Goal: Task Accomplishment & Management: Use online tool/utility

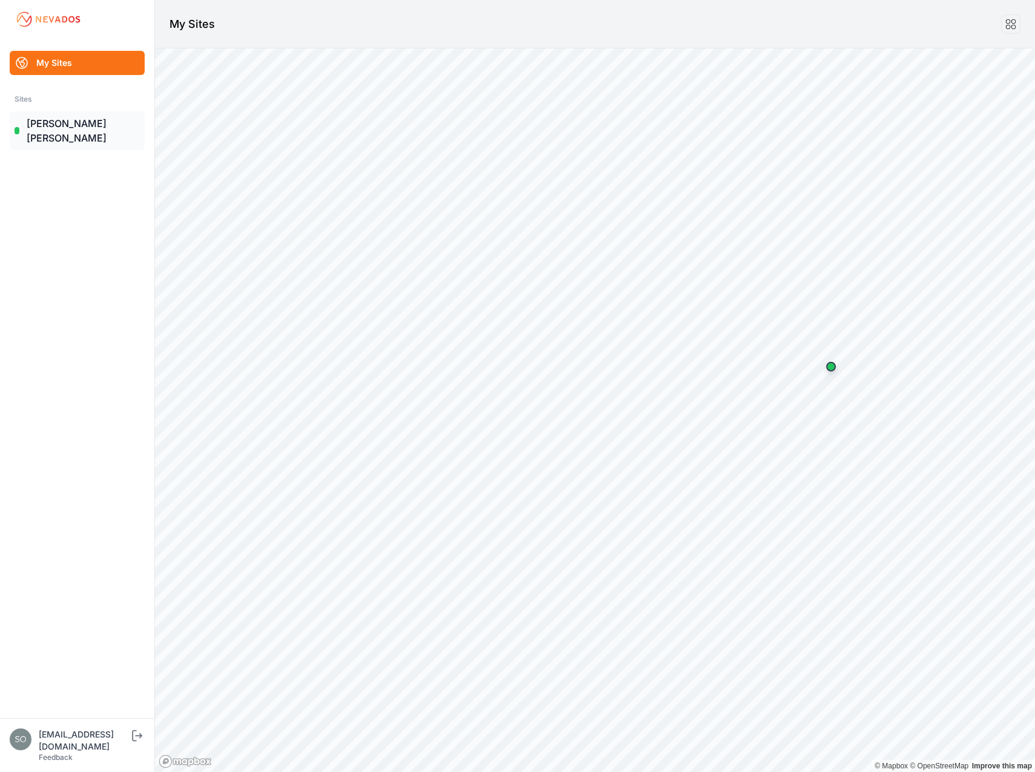
drag, startPoint x: 51, startPoint y: 123, endPoint x: 134, endPoint y: 117, distance: 83.1
click at [51, 123] on link "[PERSON_NAME] [PERSON_NAME]" at bounding box center [77, 130] width 135 height 39
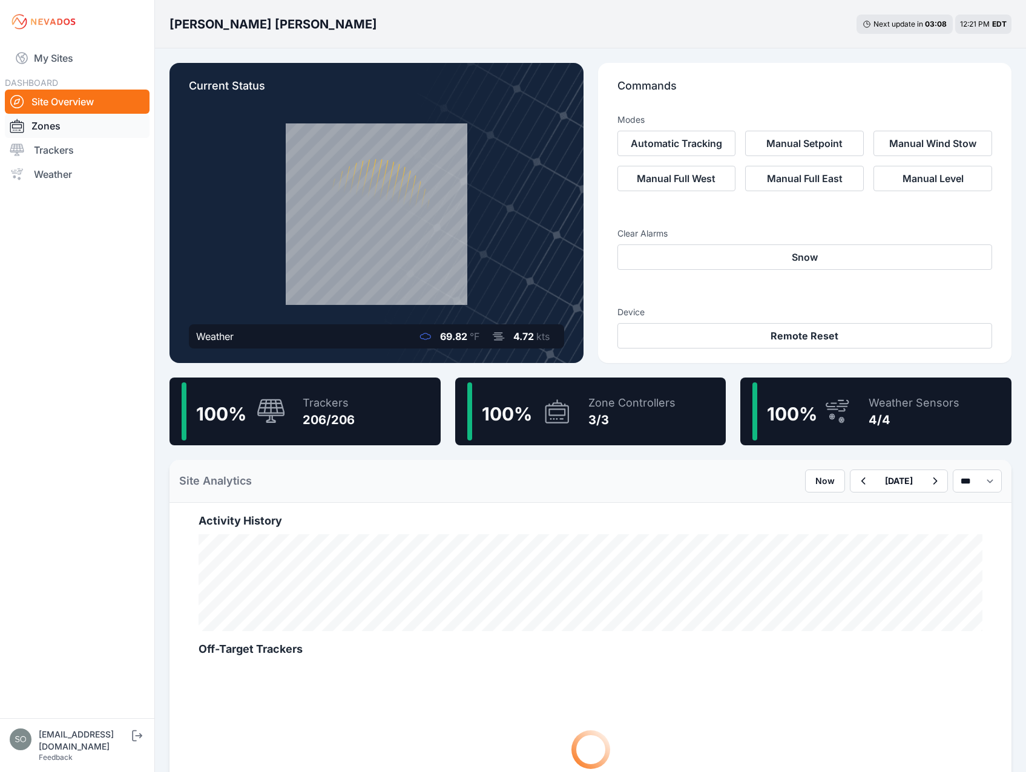
click at [56, 124] on link "Zones" at bounding box center [77, 126] width 145 height 24
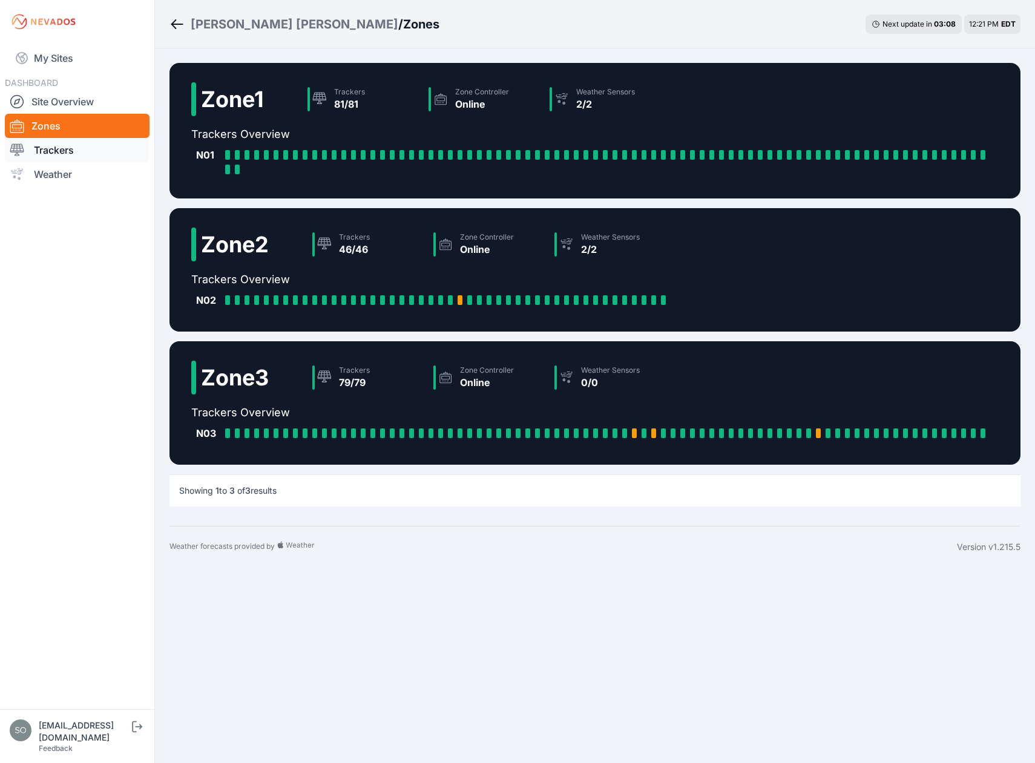
click at [59, 153] on link "Trackers" at bounding box center [77, 150] width 145 height 24
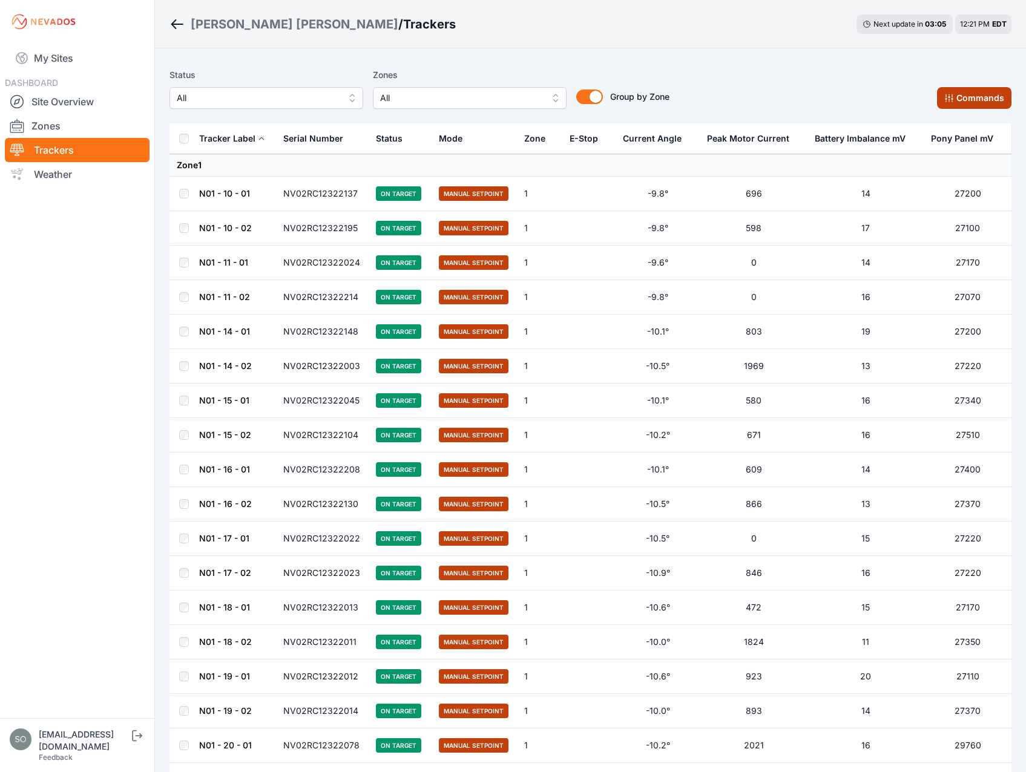
click at [989, 105] on button "Commands" at bounding box center [974, 98] width 74 height 22
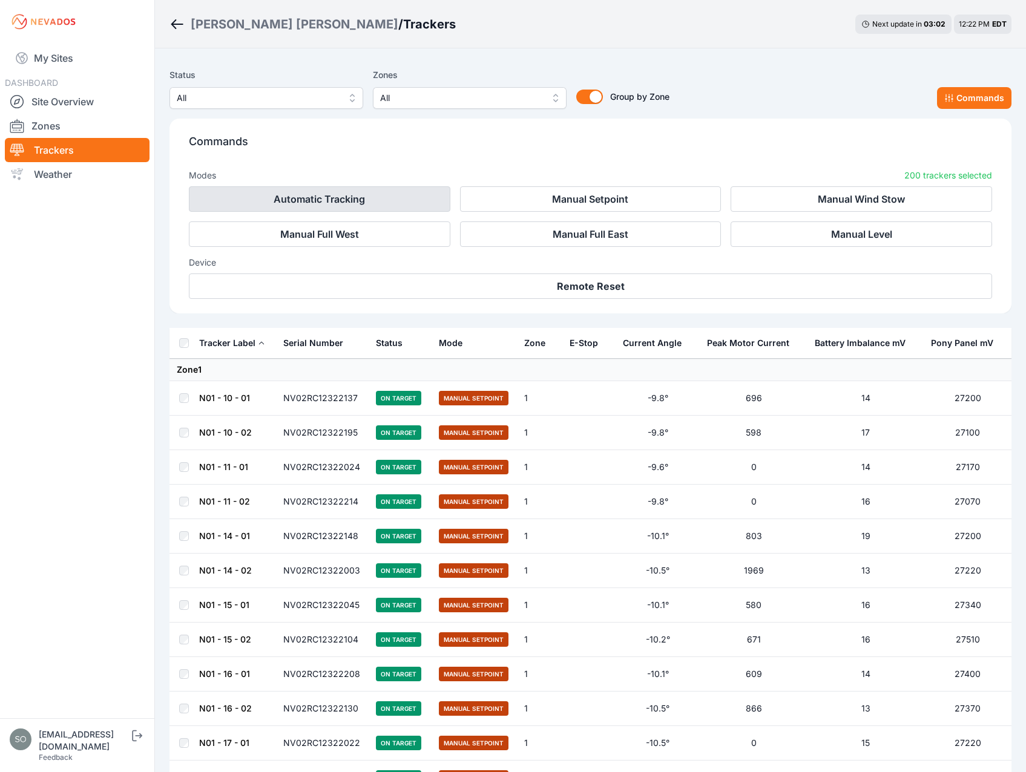
click at [388, 205] on button "Automatic Tracking" at bounding box center [319, 198] width 261 height 25
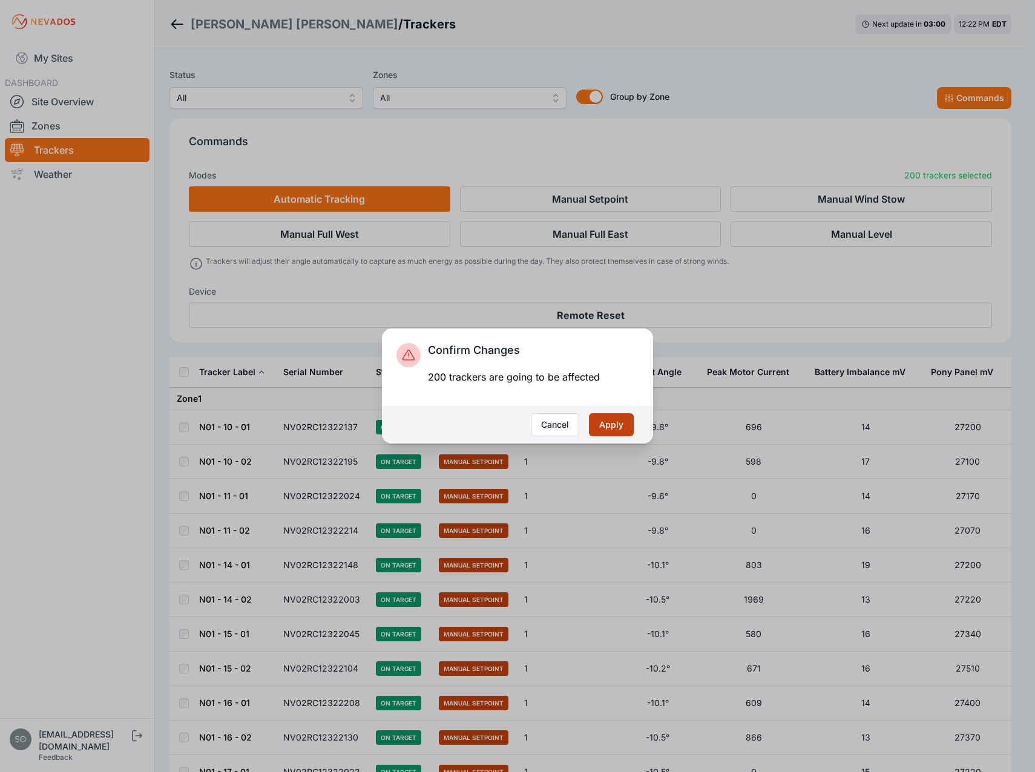
click at [620, 425] on button "Apply" at bounding box center [611, 424] width 45 height 23
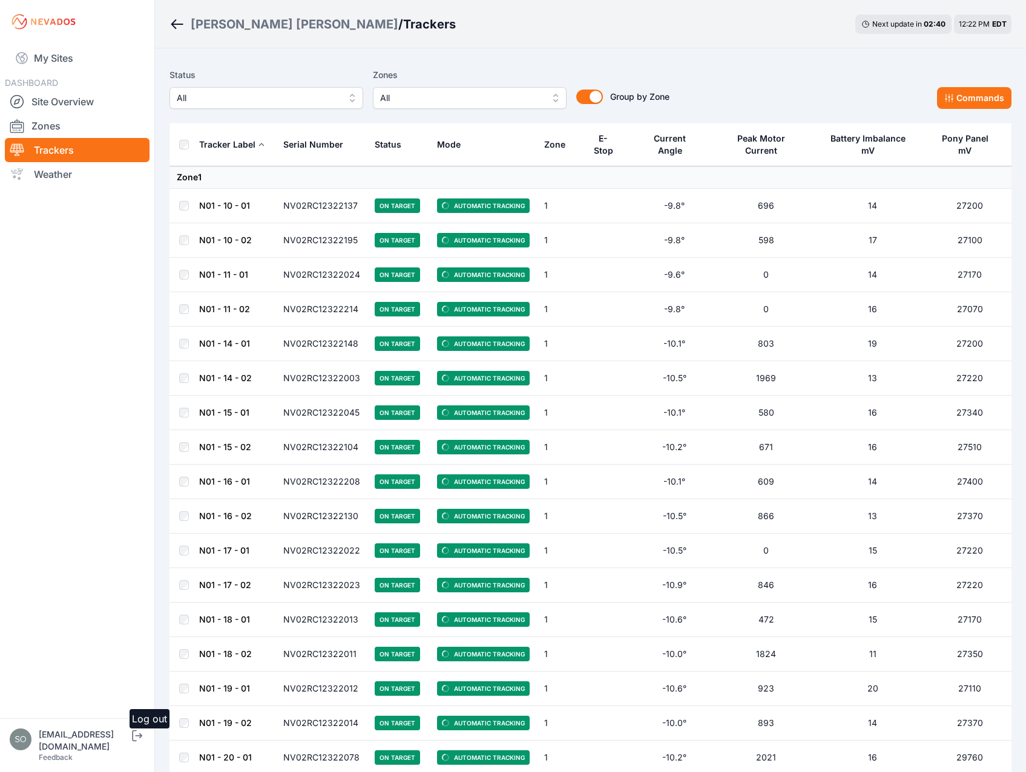
click at [142, 738] on icon "submit" at bounding box center [138, 735] width 7 height 5
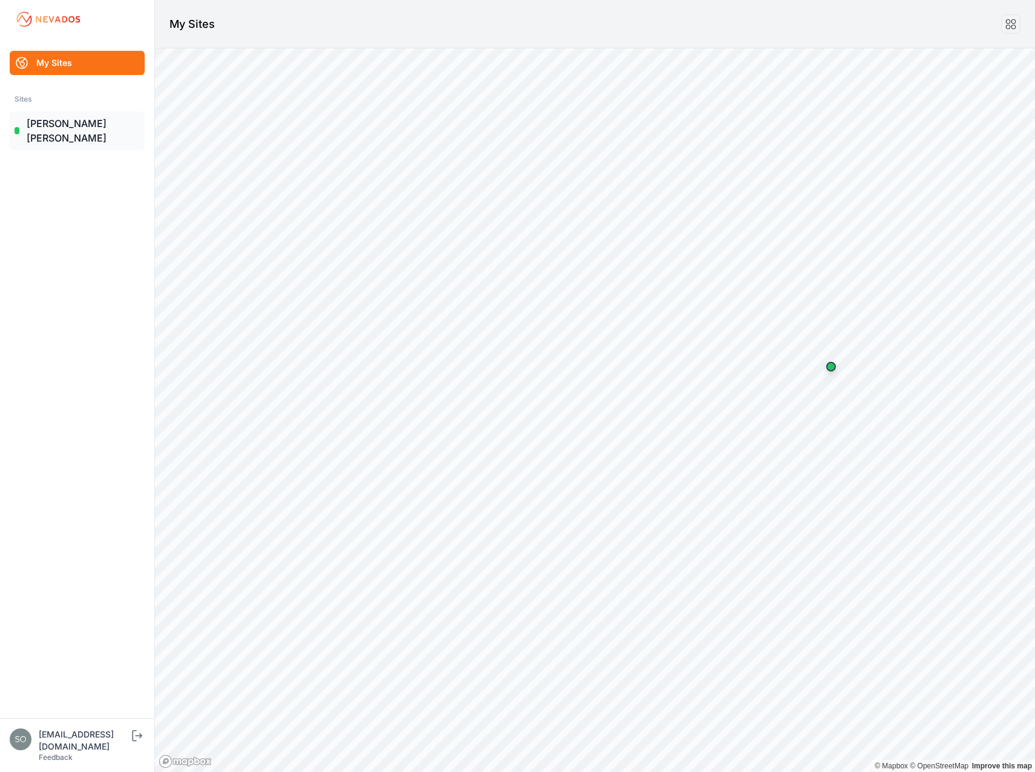
click at [56, 121] on link "[PERSON_NAME] [PERSON_NAME]" at bounding box center [77, 130] width 135 height 39
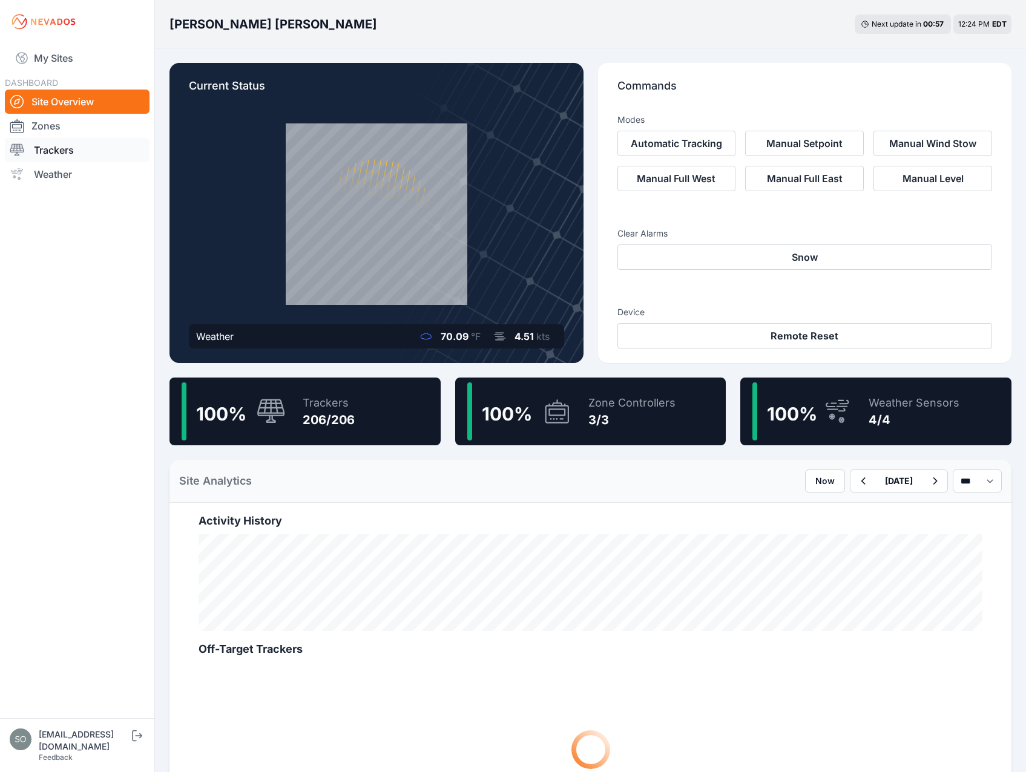
click at [57, 148] on link "Trackers" at bounding box center [77, 150] width 145 height 24
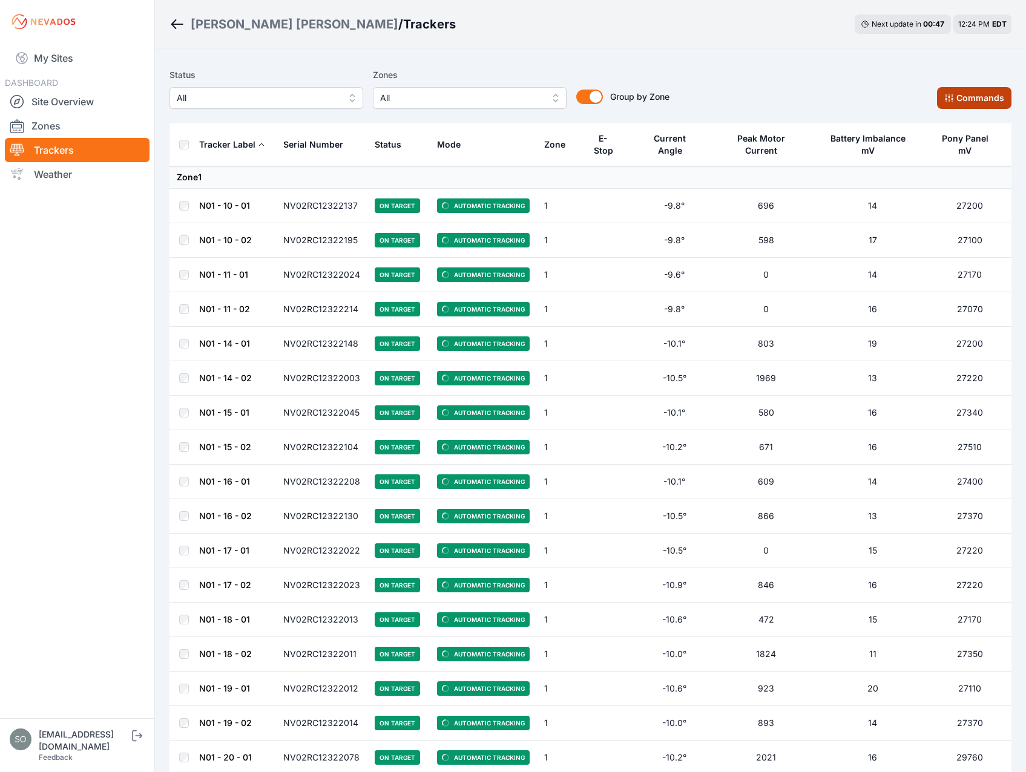
click at [981, 98] on button "Commands" at bounding box center [974, 98] width 74 height 22
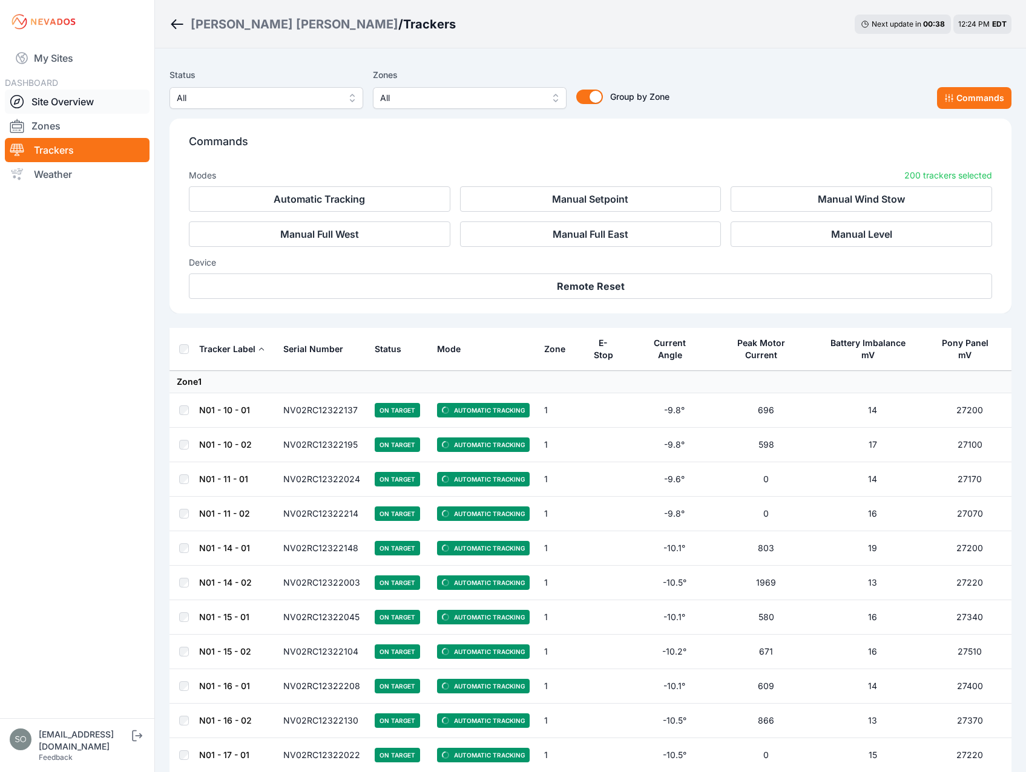
click at [86, 103] on link "Site Overview" at bounding box center [77, 102] width 145 height 24
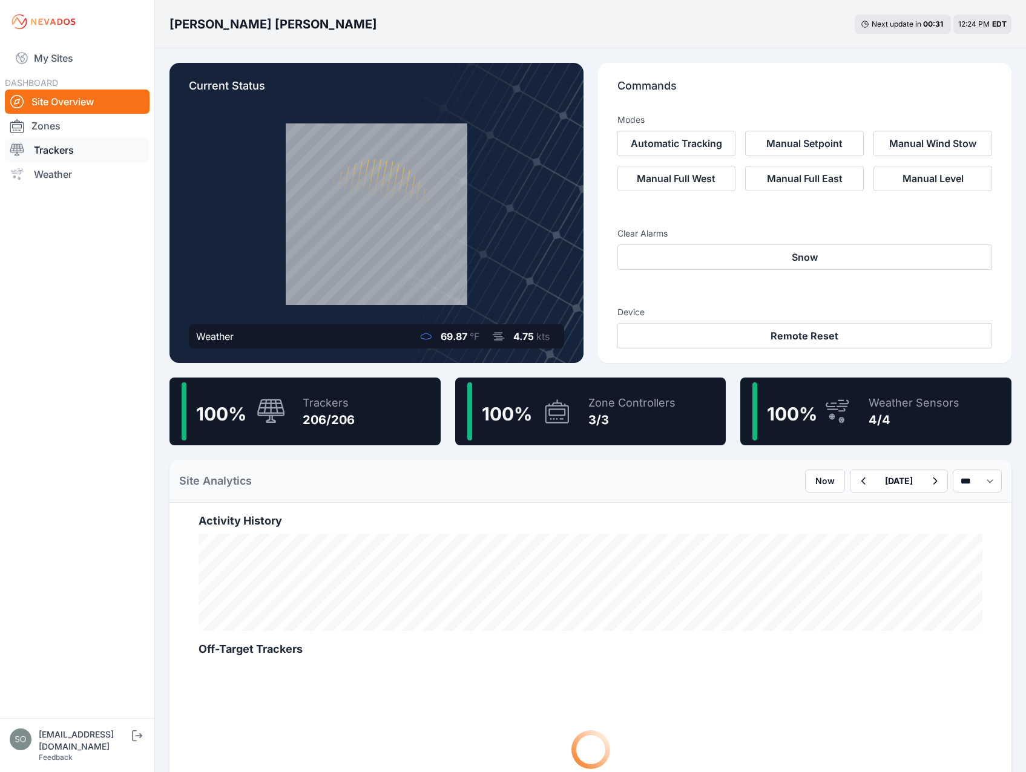
click at [61, 151] on link "Trackers" at bounding box center [77, 150] width 145 height 24
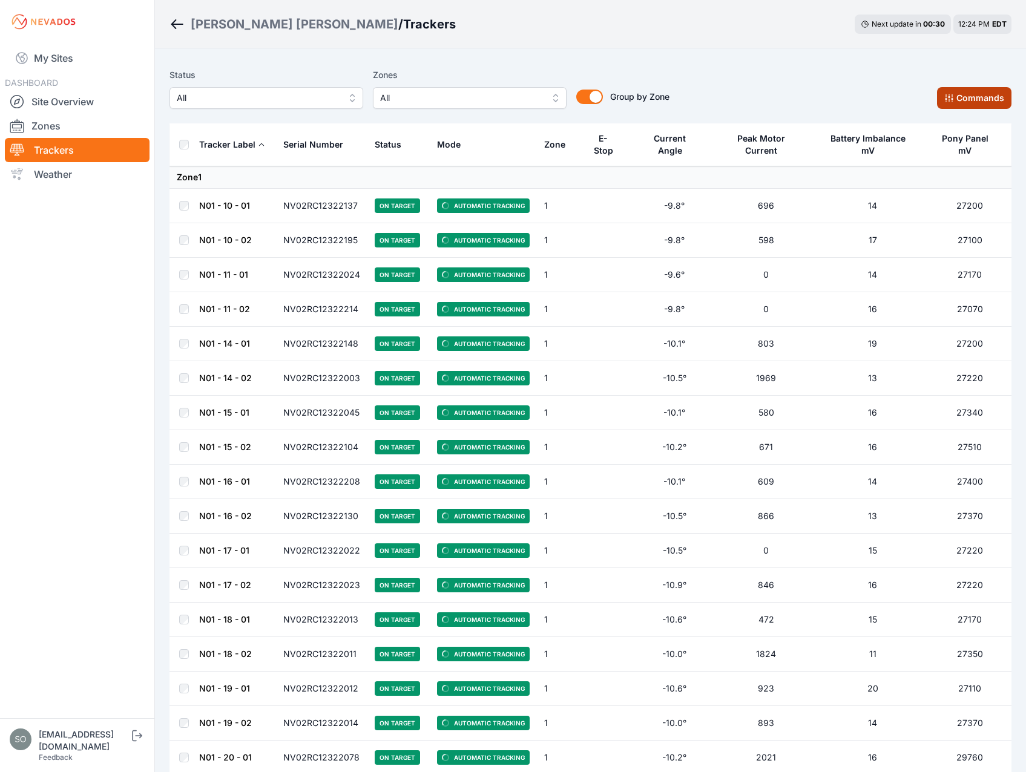
click at [980, 96] on button "Commands" at bounding box center [974, 98] width 74 height 22
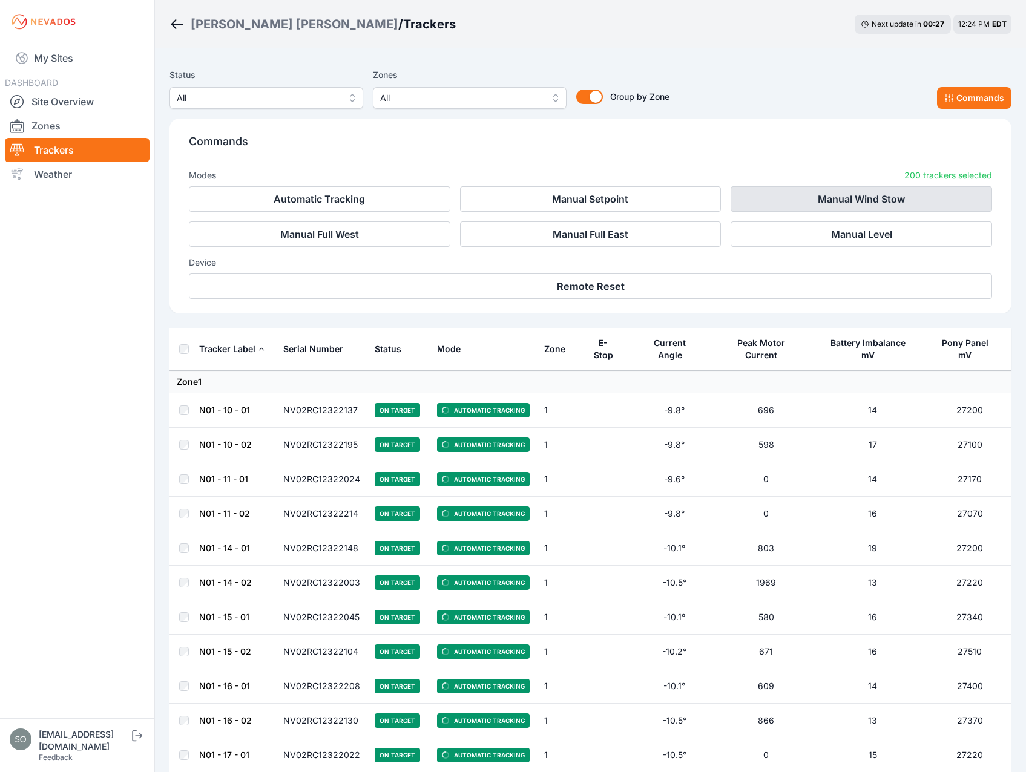
click at [891, 205] on button "Manual Wind Stow" at bounding box center [860, 198] width 261 height 25
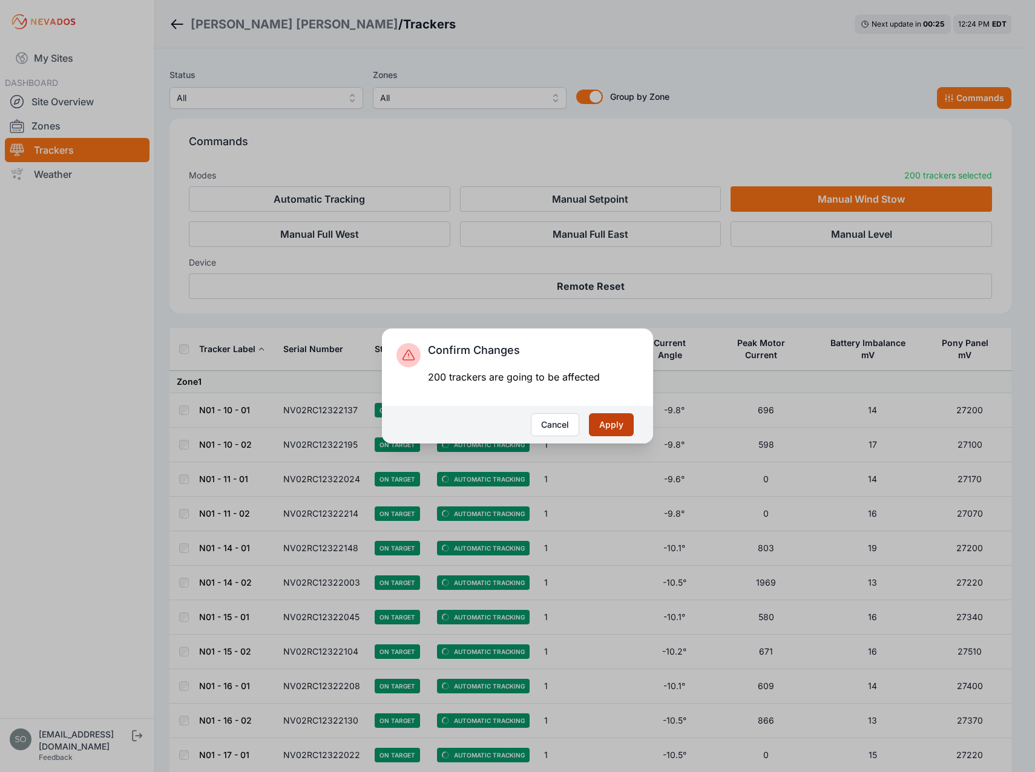
click at [615, 416] on button "Apply" at bounding box center [611, 424] width 45 height 23
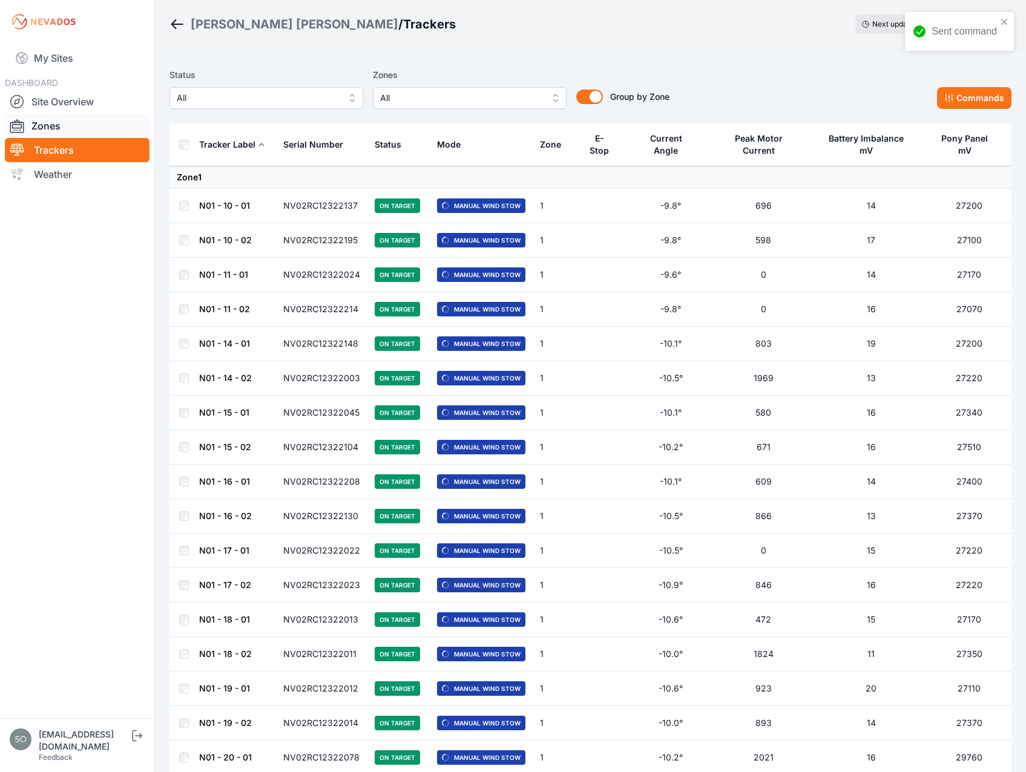
click at [56, 129] on link "Zones" at bounding box center [77, 126] width 145 height 24
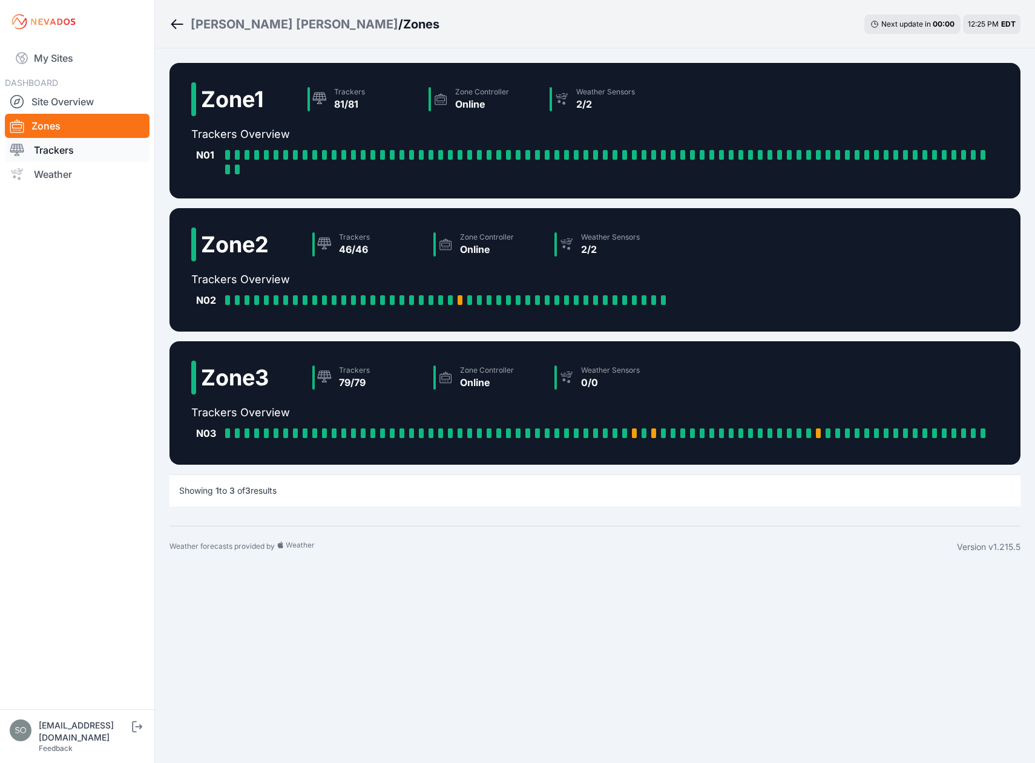
click at [62, 151] on link "Trackers" at bounding box center [77, 150] width 145 height 24
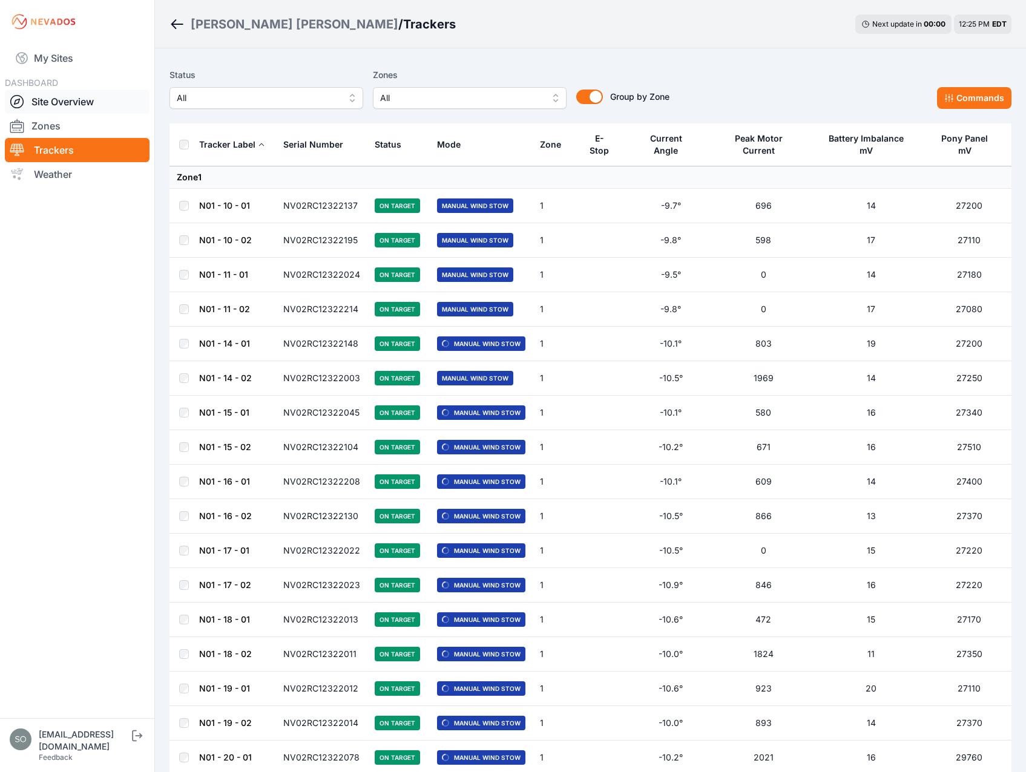
click at [67, 104] on link "Site Overview" at bounding box center [77, 102] width 145 height 24
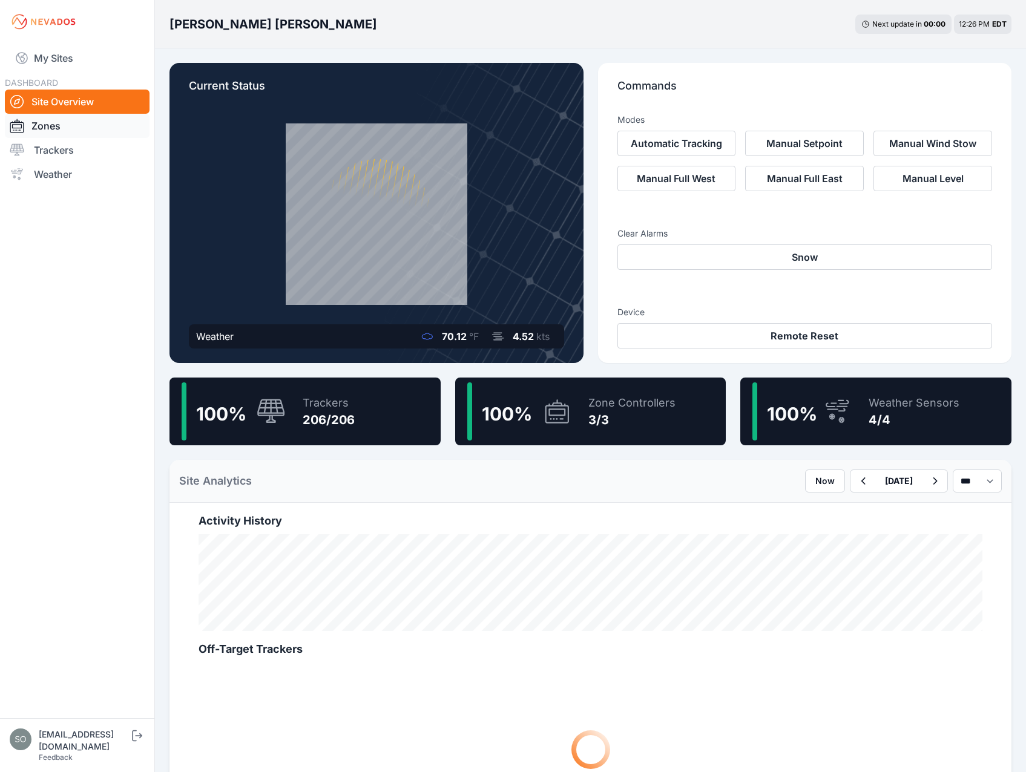
click at [70, 133] on link "Zones" at bounding box center [77, 126] width 145 height 24
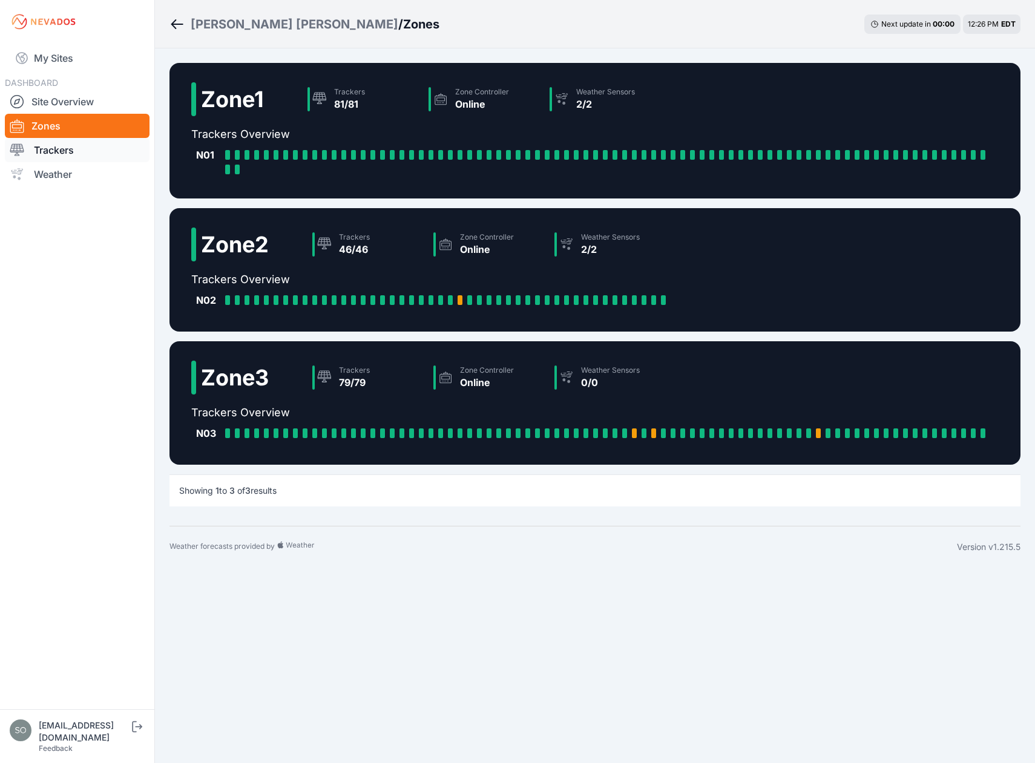
click at [55, 151] on link "Trackers" at bounding box center [77, 150] width 145 height 24
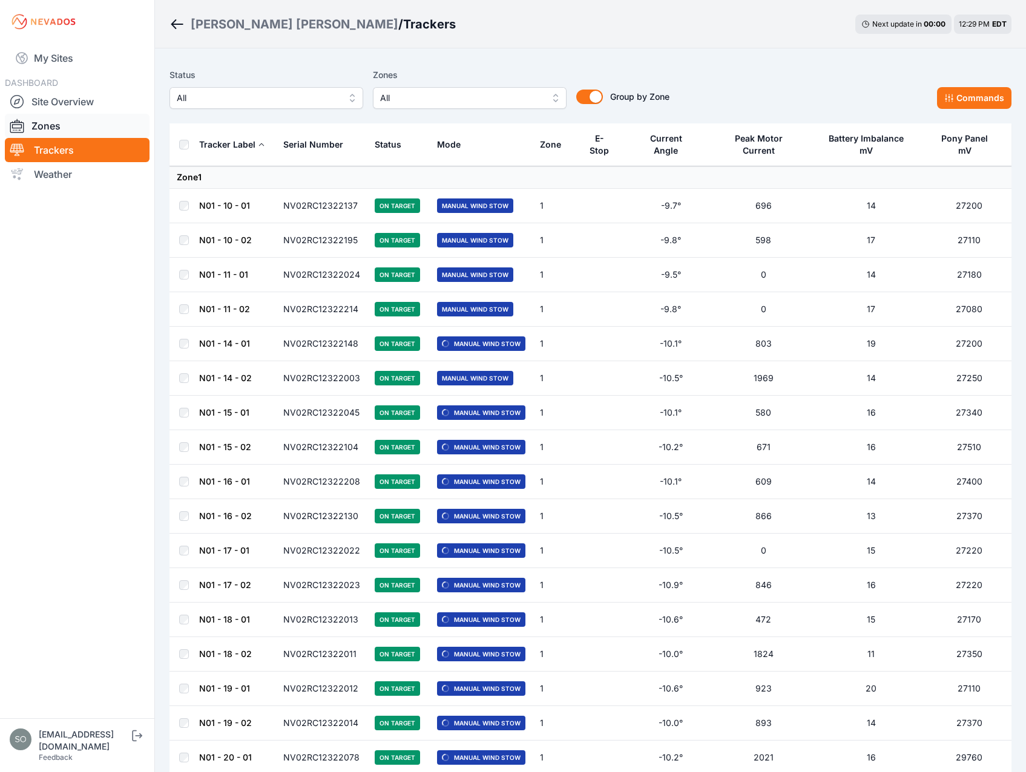
click at [52, 132] on link "Zones" at bounding box center [77, 126] width 145 height 24
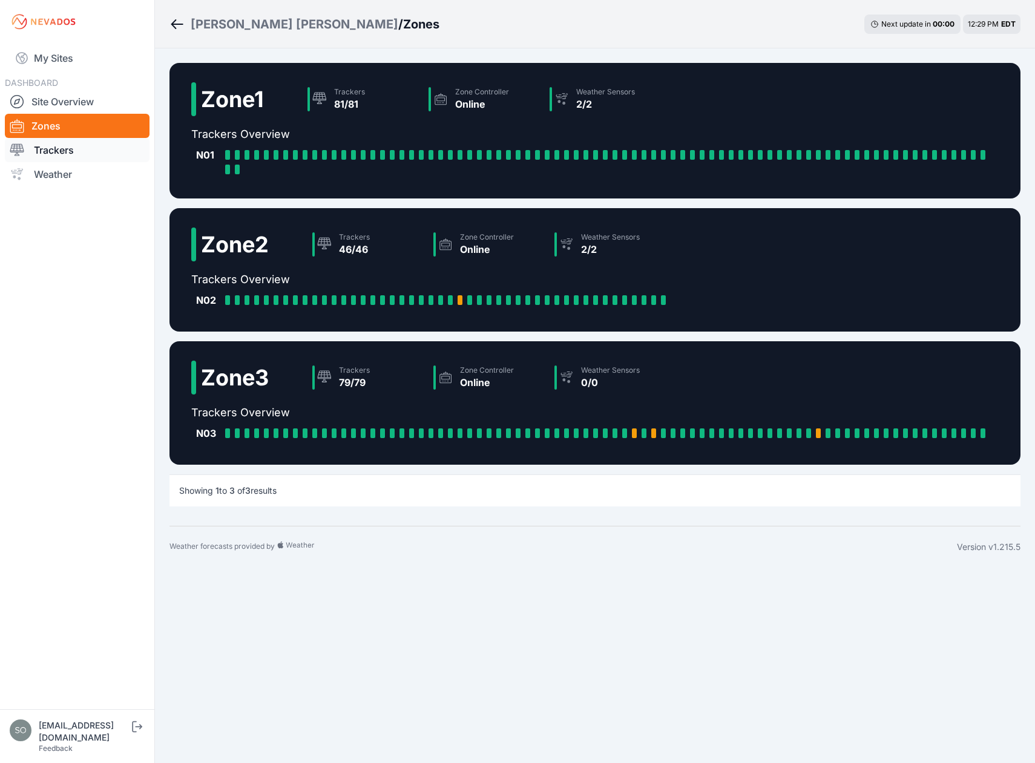
click at [53, 150] on link "Trackers" at bounding box center [77, 150] width 145 height 24
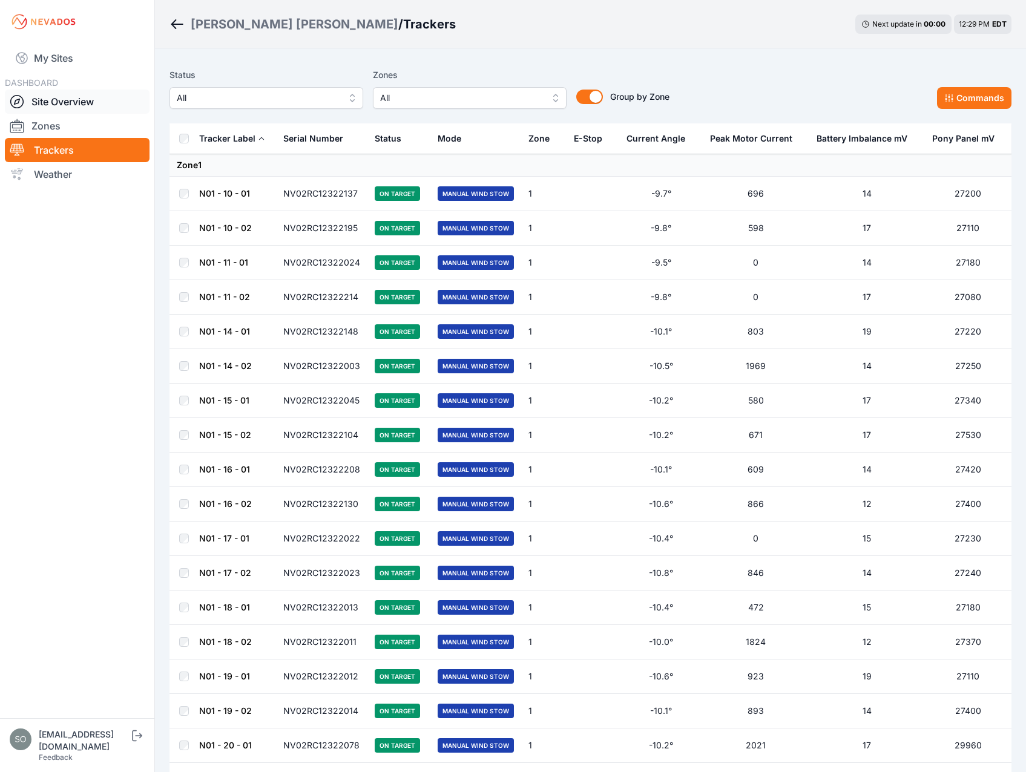
click at [70, 100] on link "Site Overview" at bounding box center [77, 102] width 145 height 24
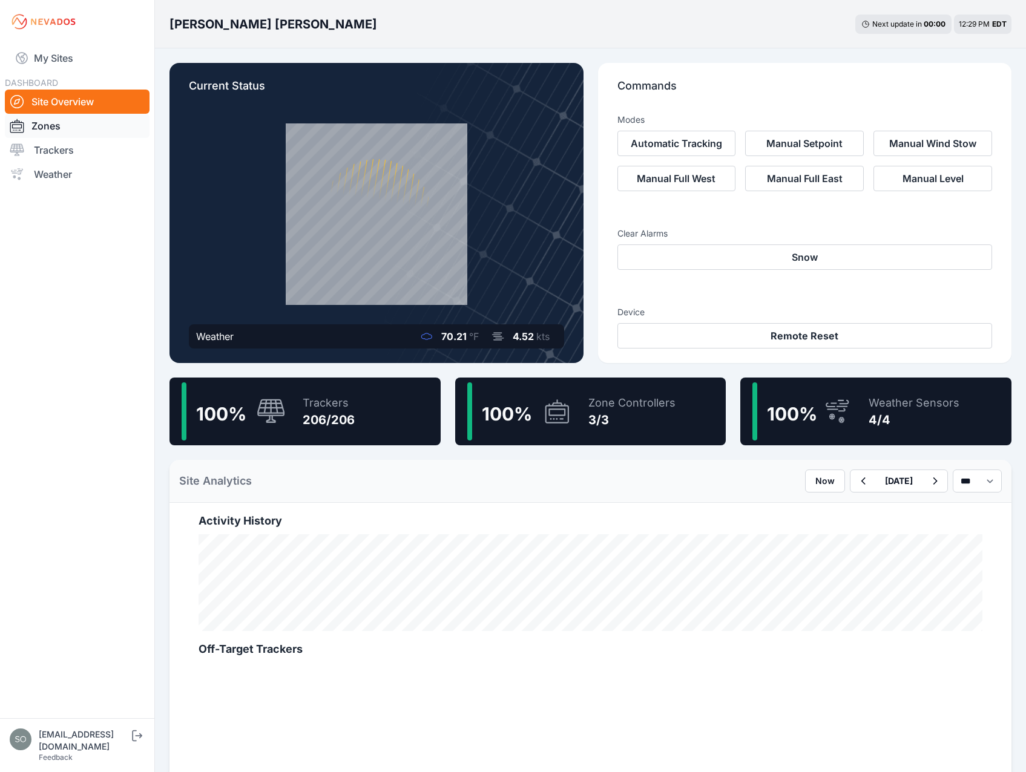
click at [54, 124] on link "Zones" at bounding box center [77, 126] width 145 height 24
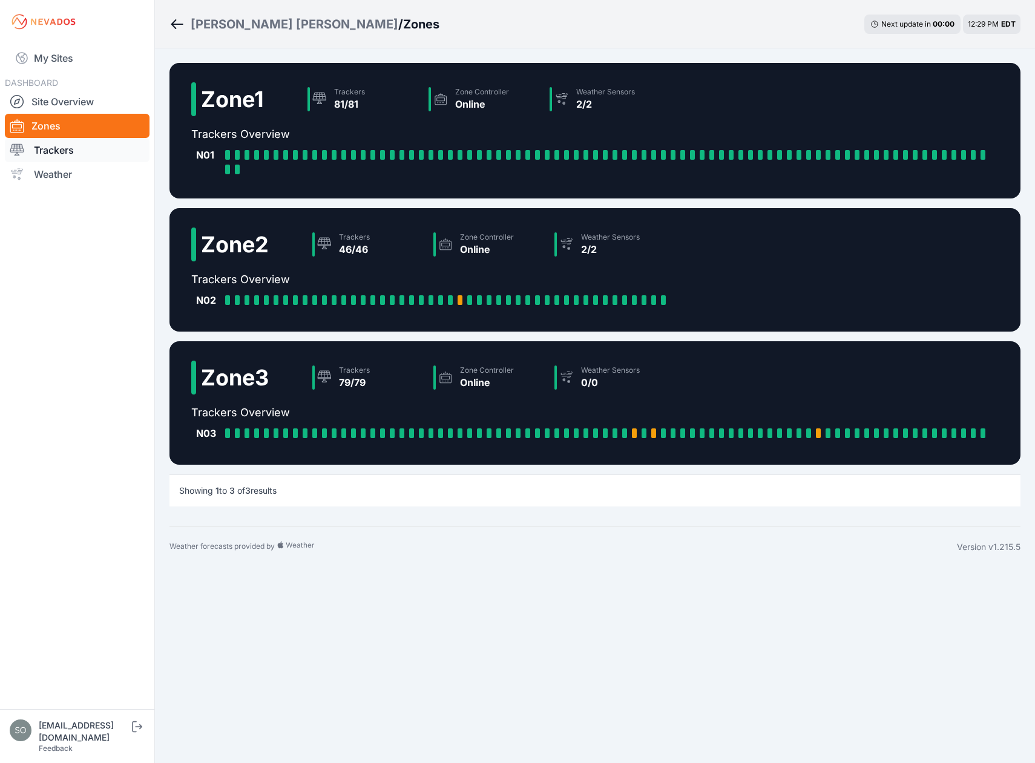
click at [61, 143] on link "Trackers" at bounding box center [77, 150] width 145 height 24
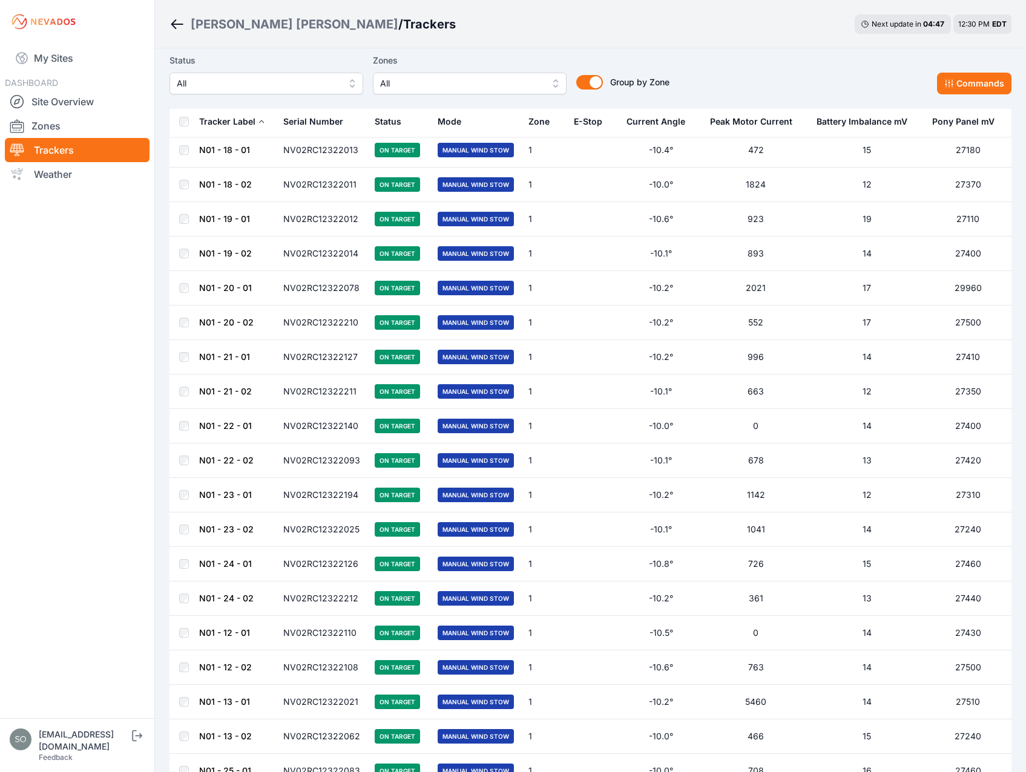
scroll to position [31, 0]
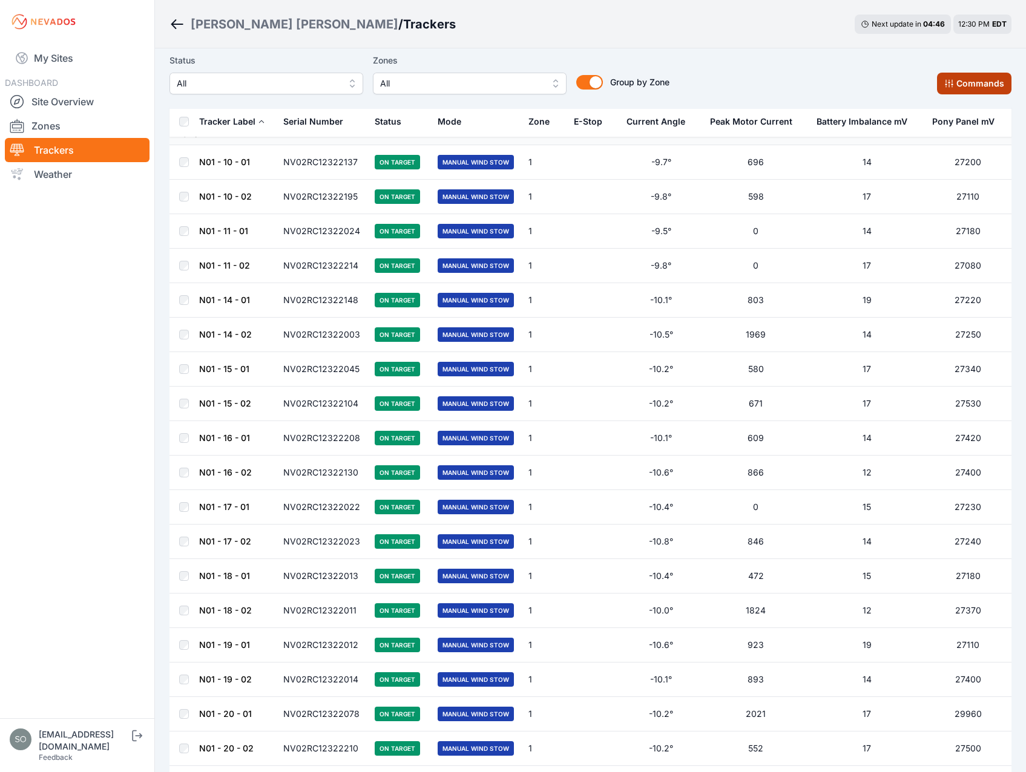
click at [955, 87] on button "Commands" at bounding box center [974, 84] width 74 height 22
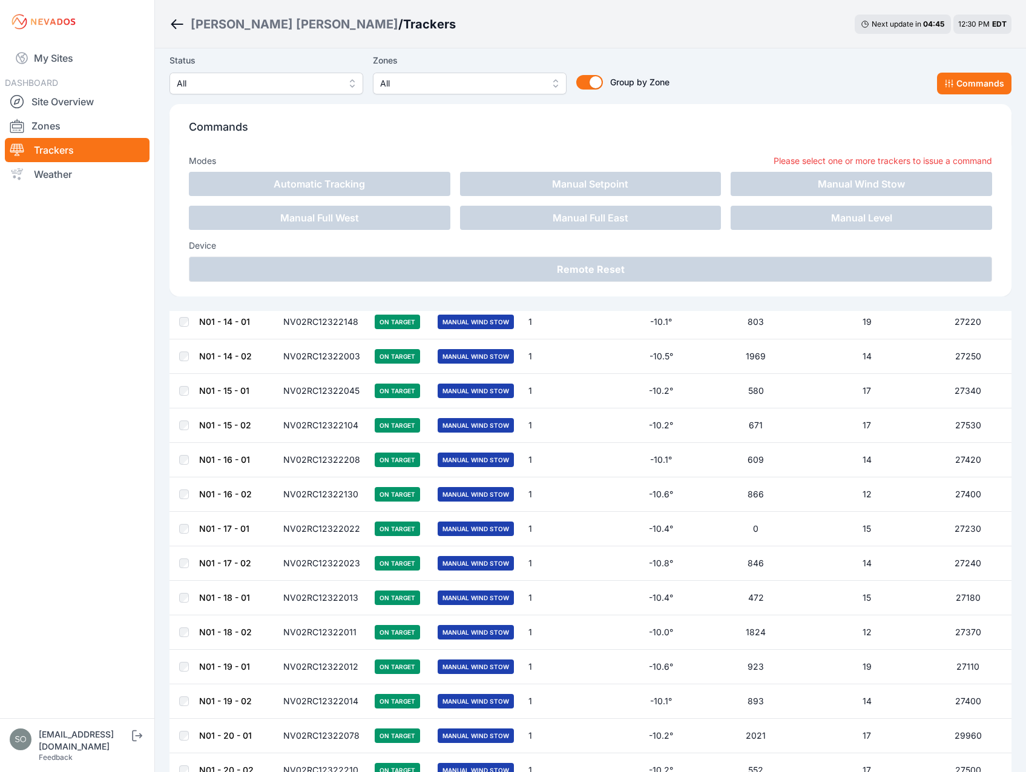
scroll to position [234, 0]
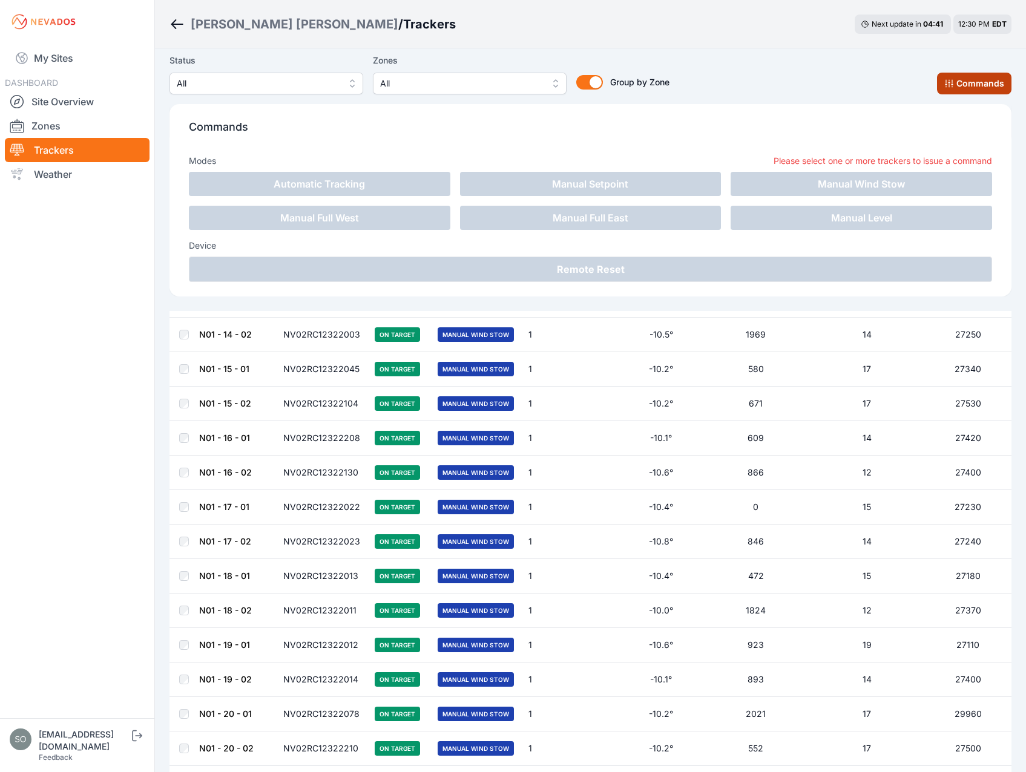
click at [965, 90] on button "Commands" at bounding box center [974, 84] width 74 height 22
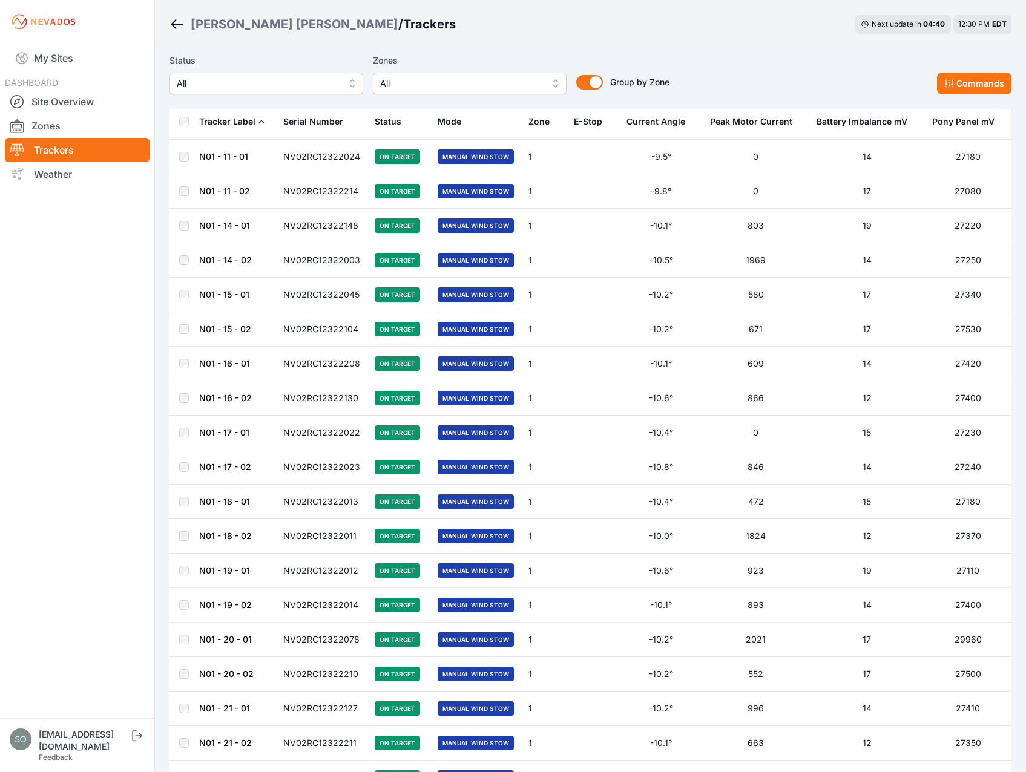
scroll to position [31, 0]
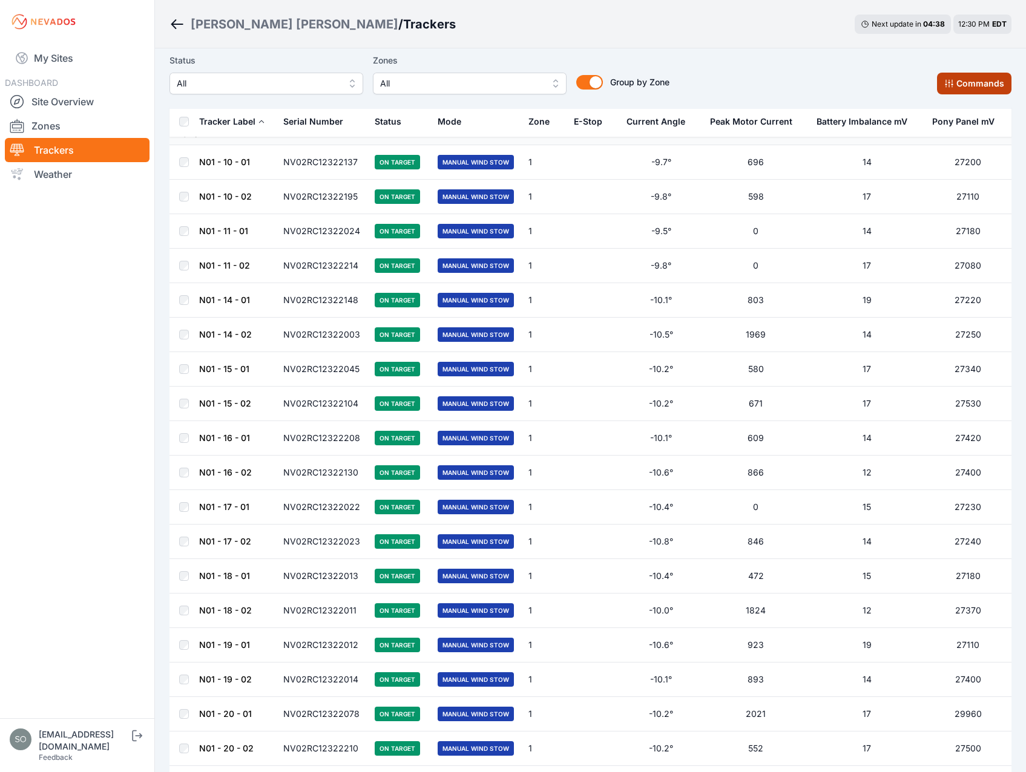
click at [965, 85] on button "Commands" at bounding box center [974, 84] width 74 height 22
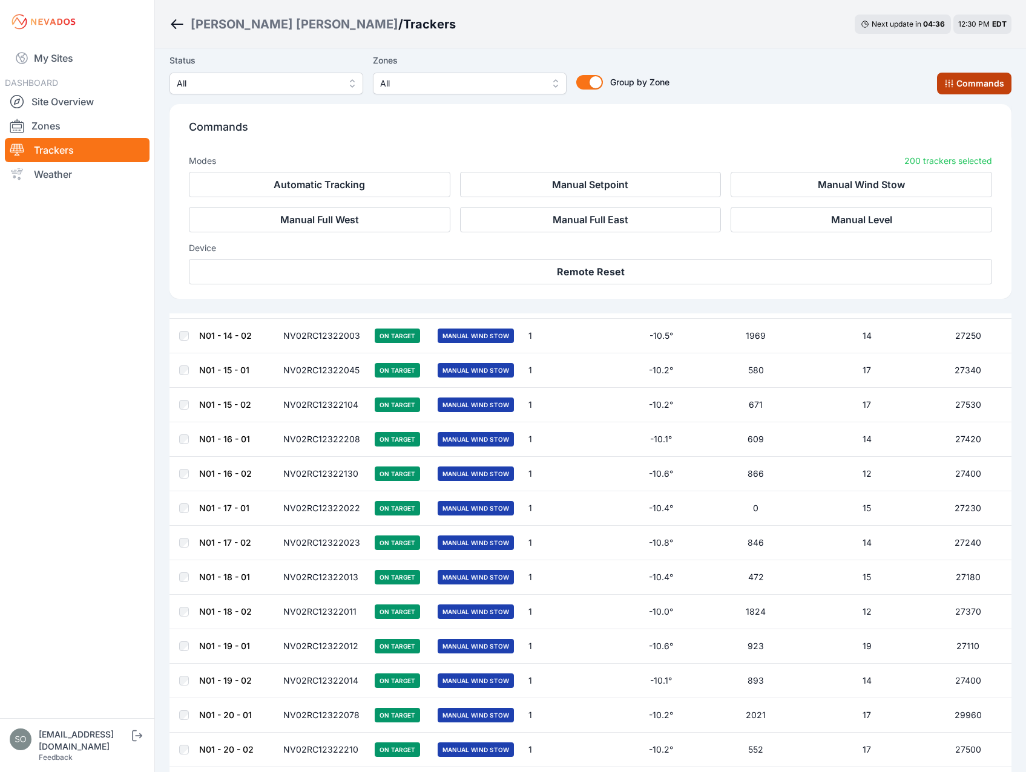
scroll to position [236, 0]
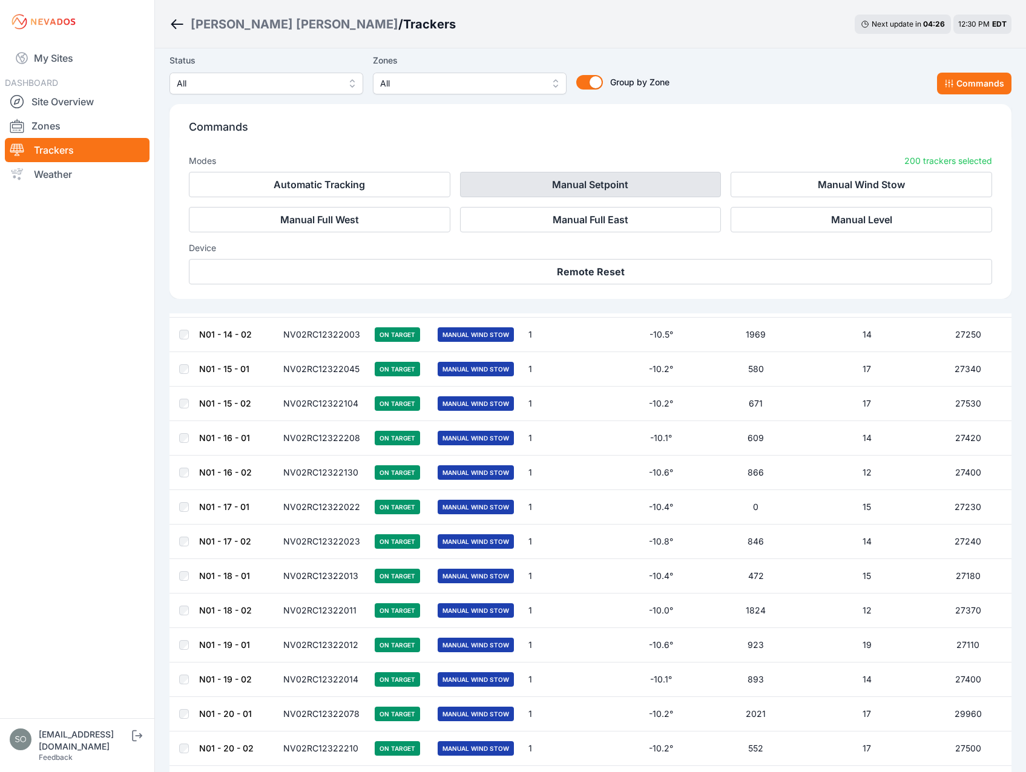
click at [582, 191] on button "Manual Setpoint" at bounding box center [590, 184] width 261 height 25
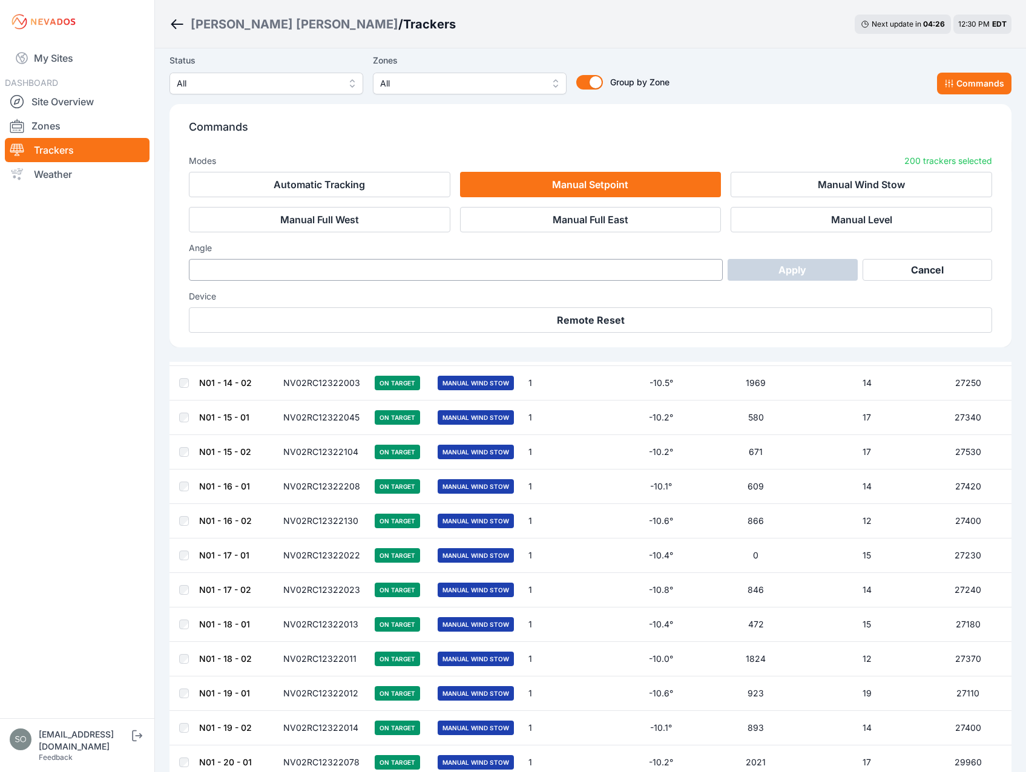
scroll to position [284, 0]
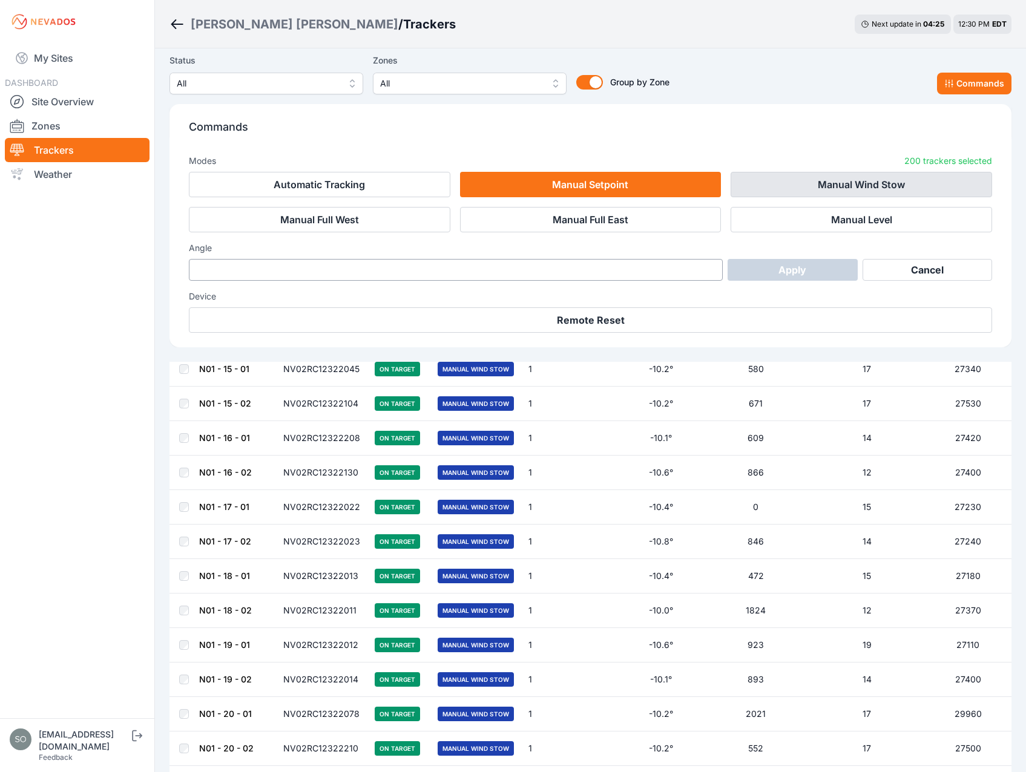
click at [836, 191] on button "Manual Wind Stow" at bounding box center [860, 184] width 261 height 25
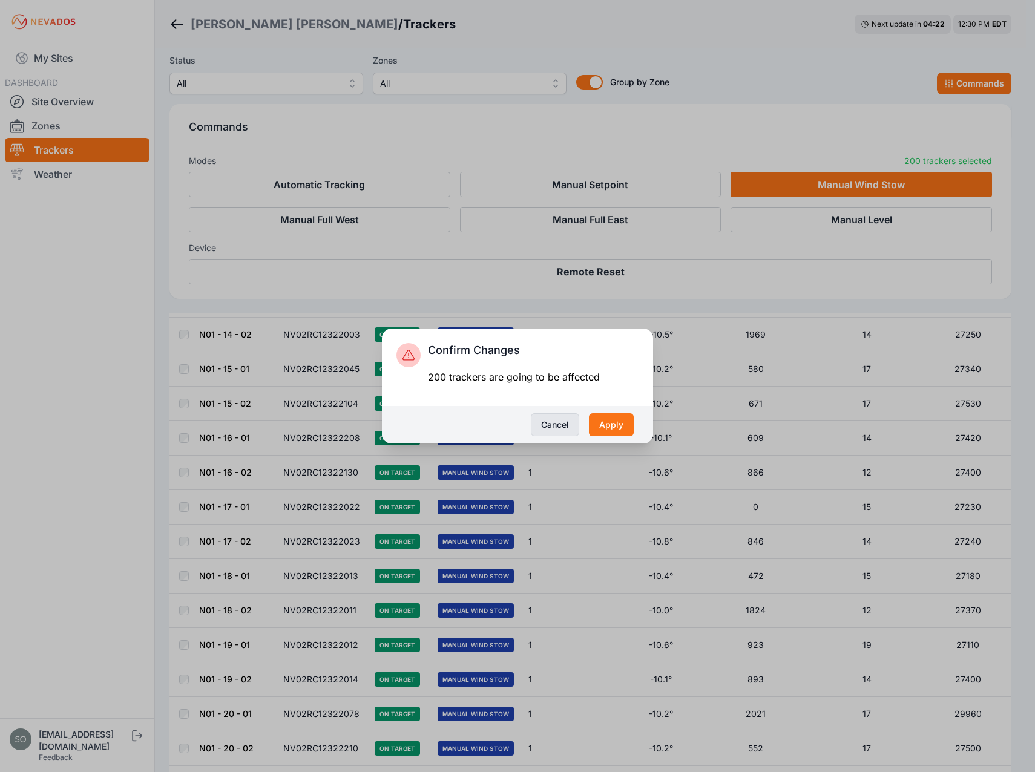
click at [563, 428] on button "Cancel" at bounding box center [555, 424] width 48 height 23
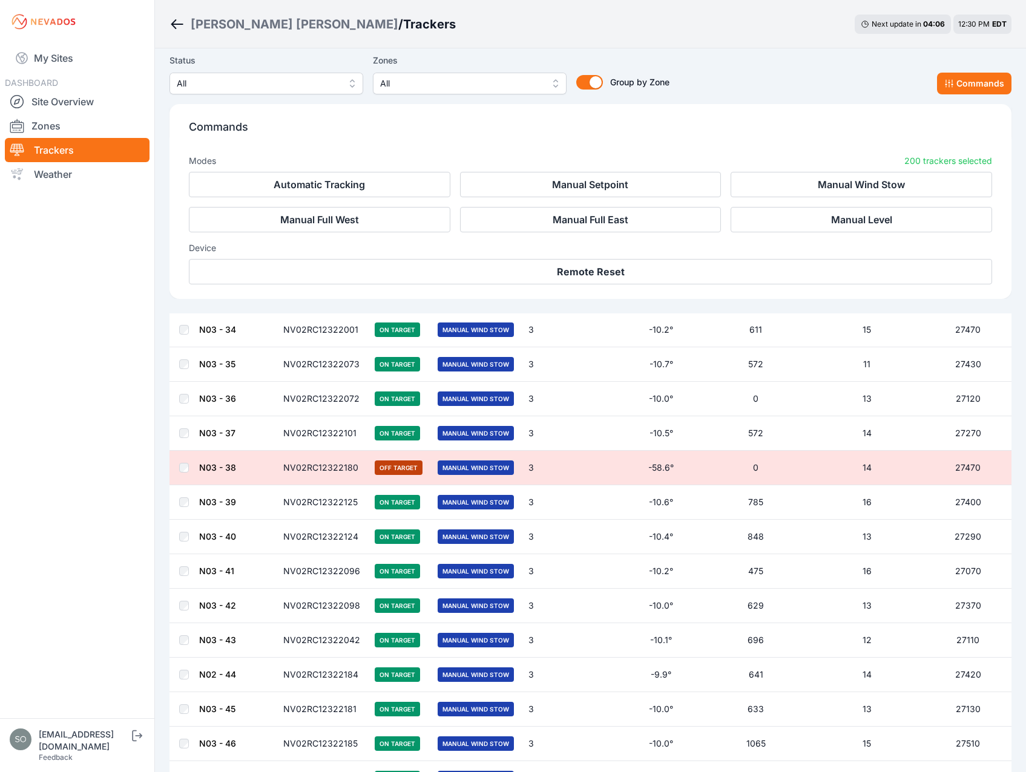
scroll to position [6691, 0]
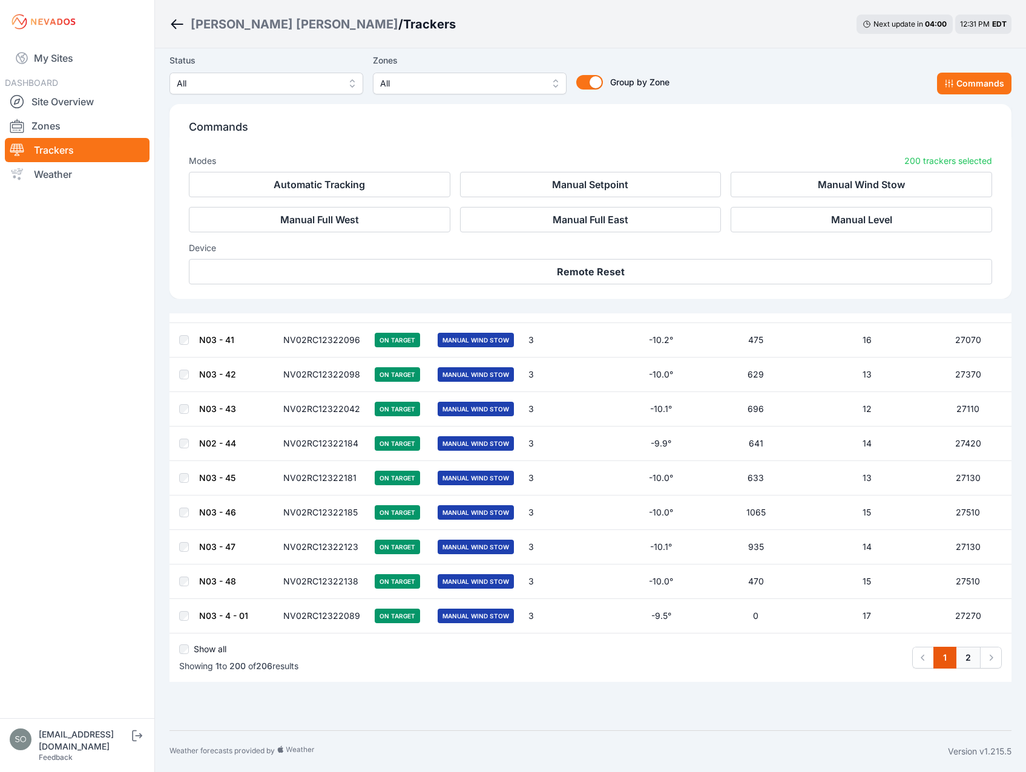
click at [967, 661] on link "2" at bounding box center [967, 658] width 25 height 22
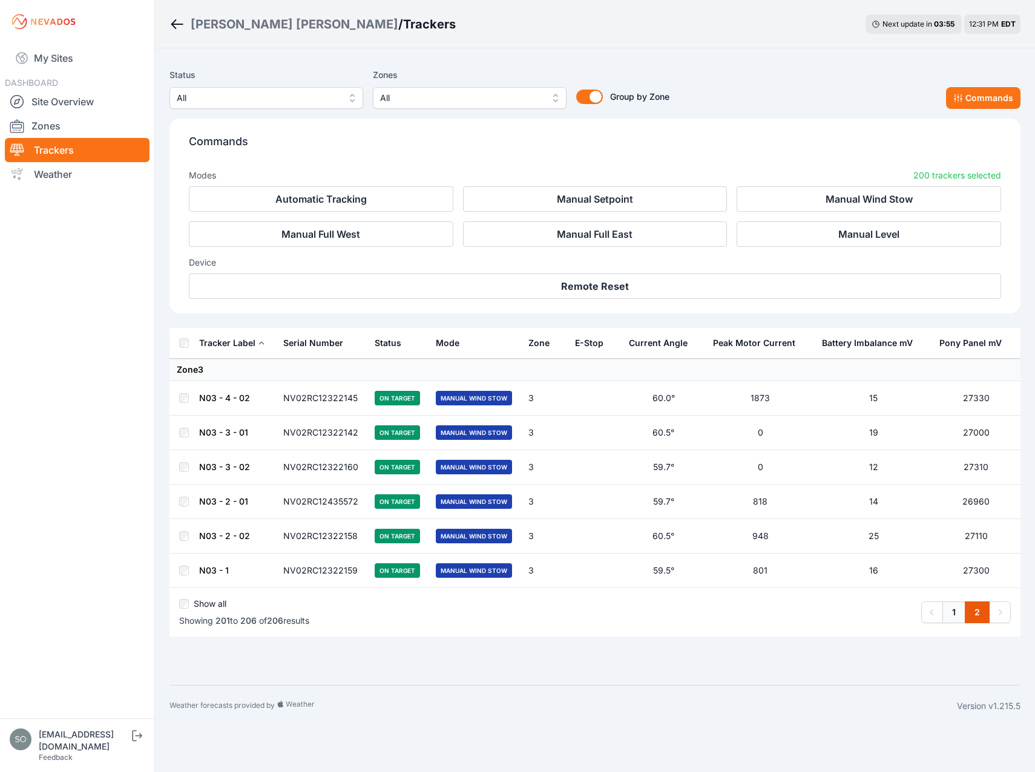
click at [951, 611] on link "1" at bounding box center [953, 612] width 23 height 22
